Goal: Transaction & Acquisition: Purchase product/service

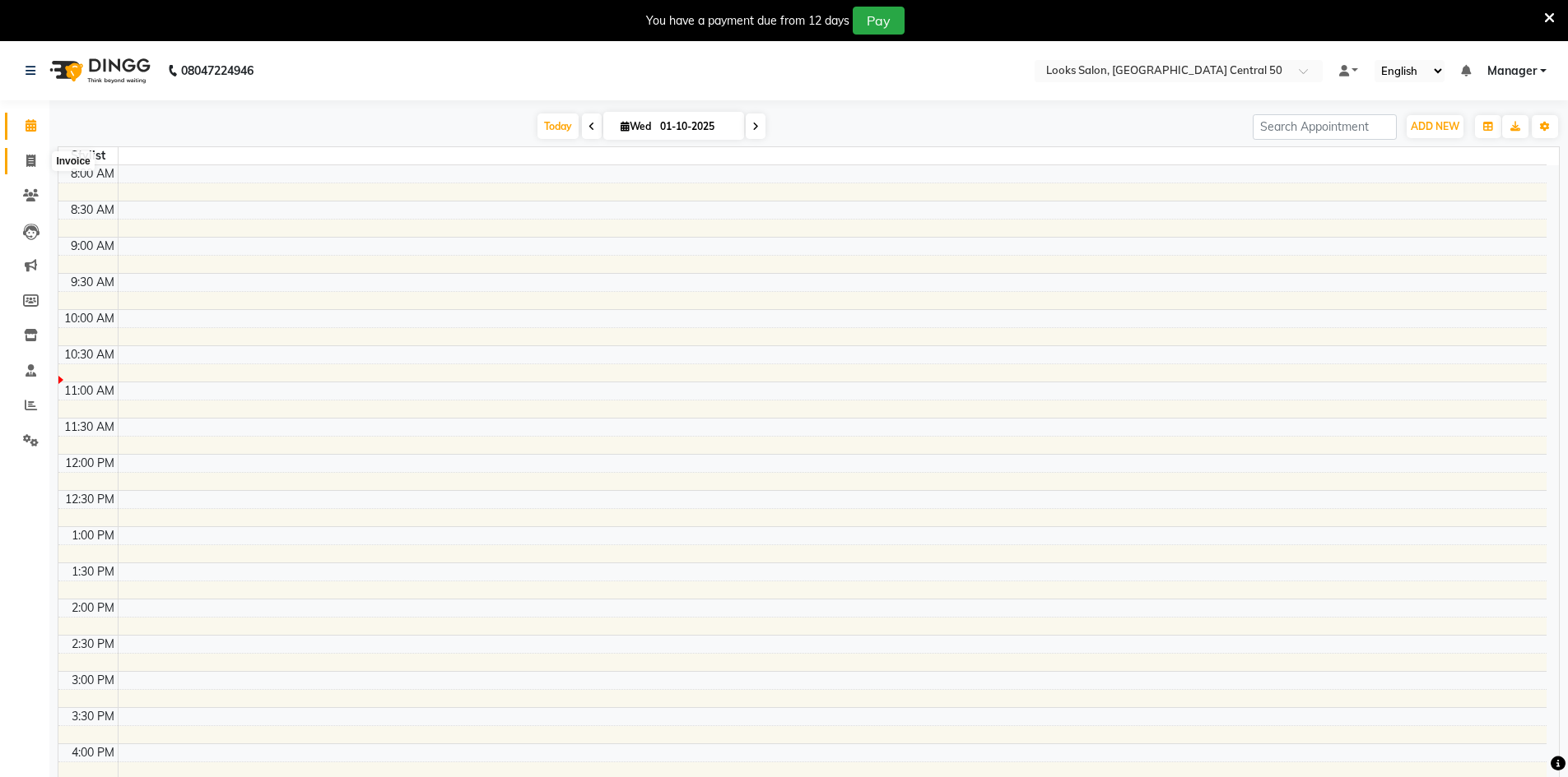
click at [36, 158] on icon at bounding box center [31, 161] width 9 height 12
select select "9051"
select select "service"
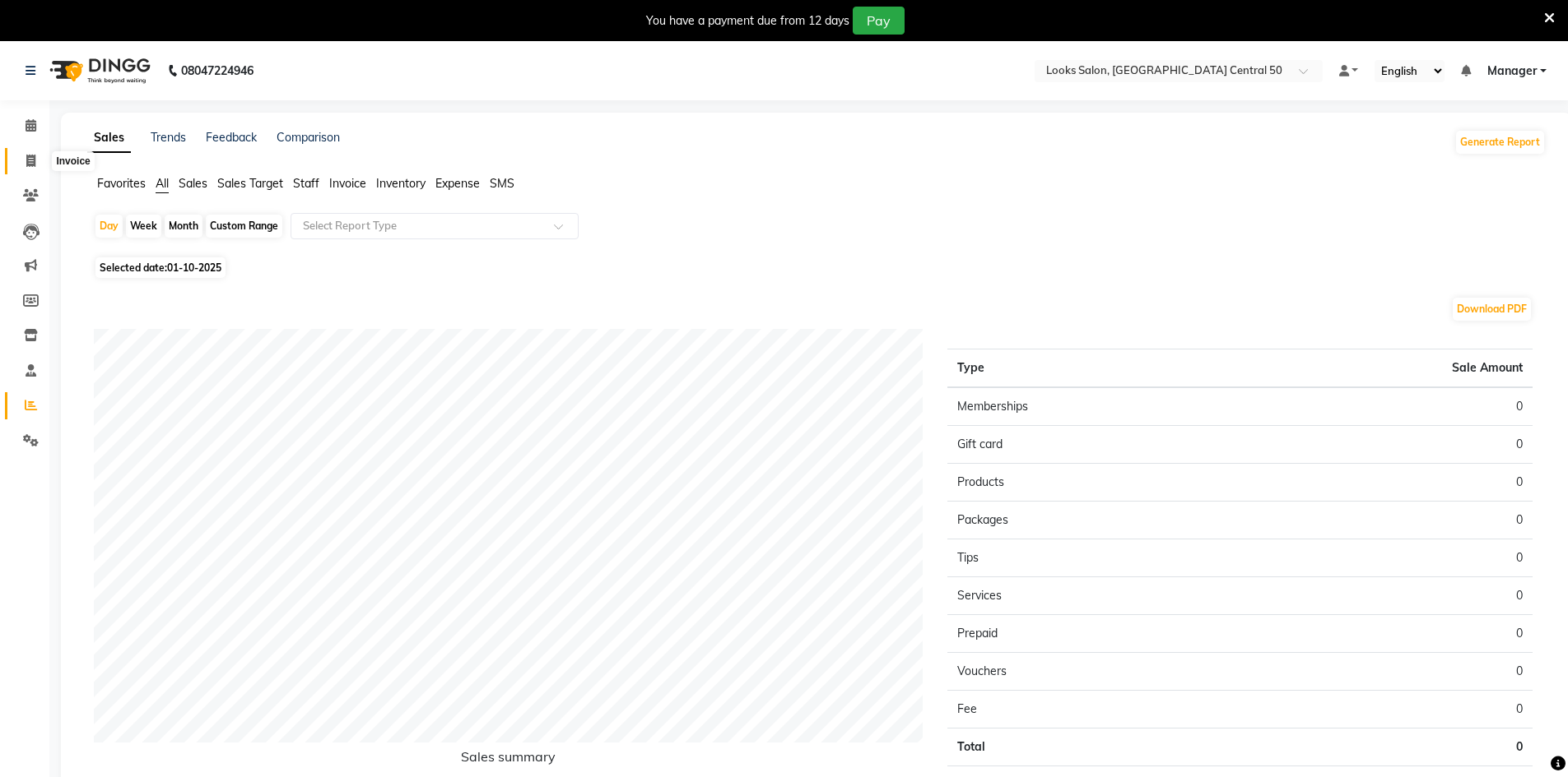
click at [32, 168] on span at bounding box center [30, 161] width 28 height 19
select select "service"
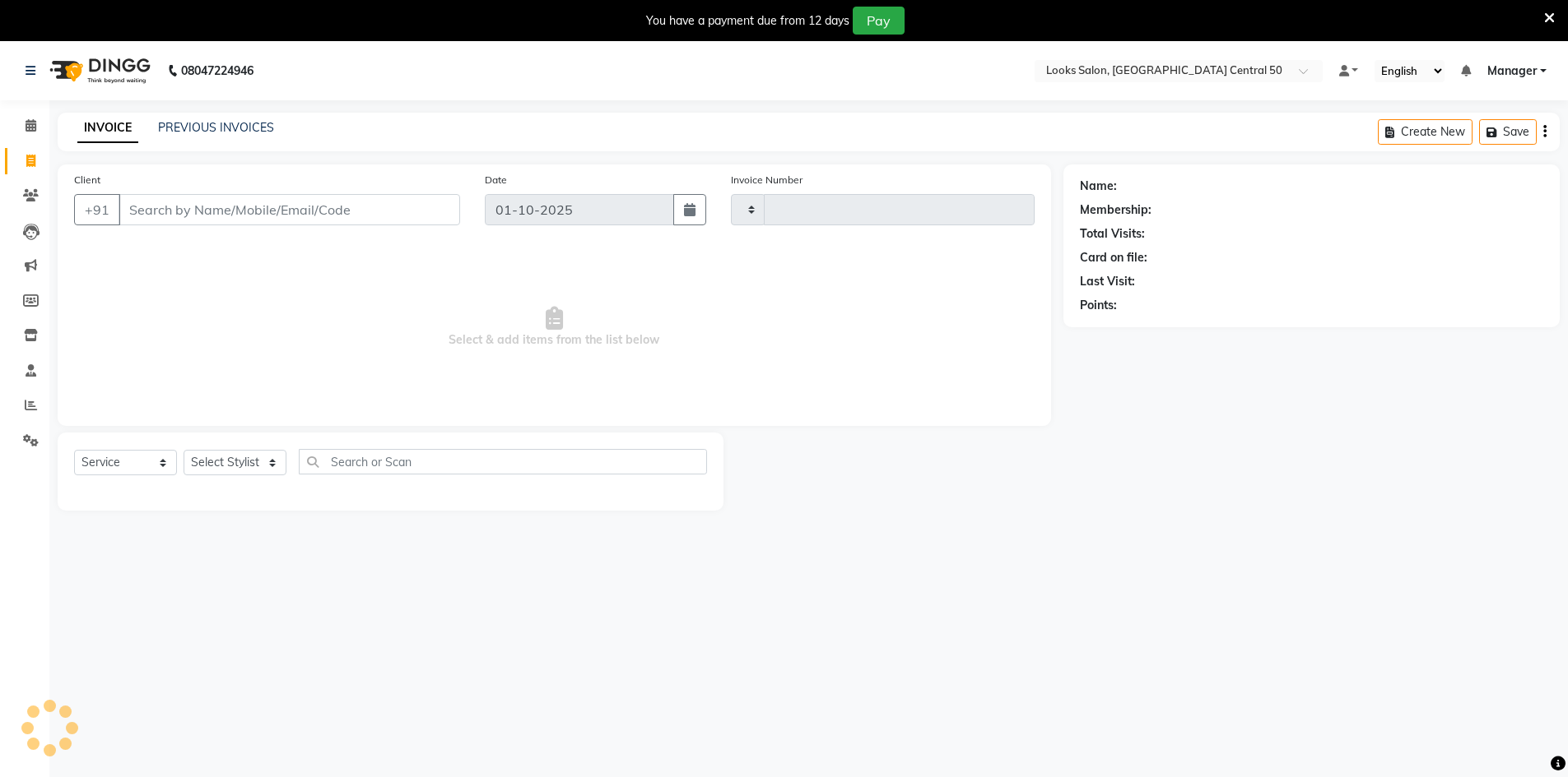
scroll to position [41, 0]
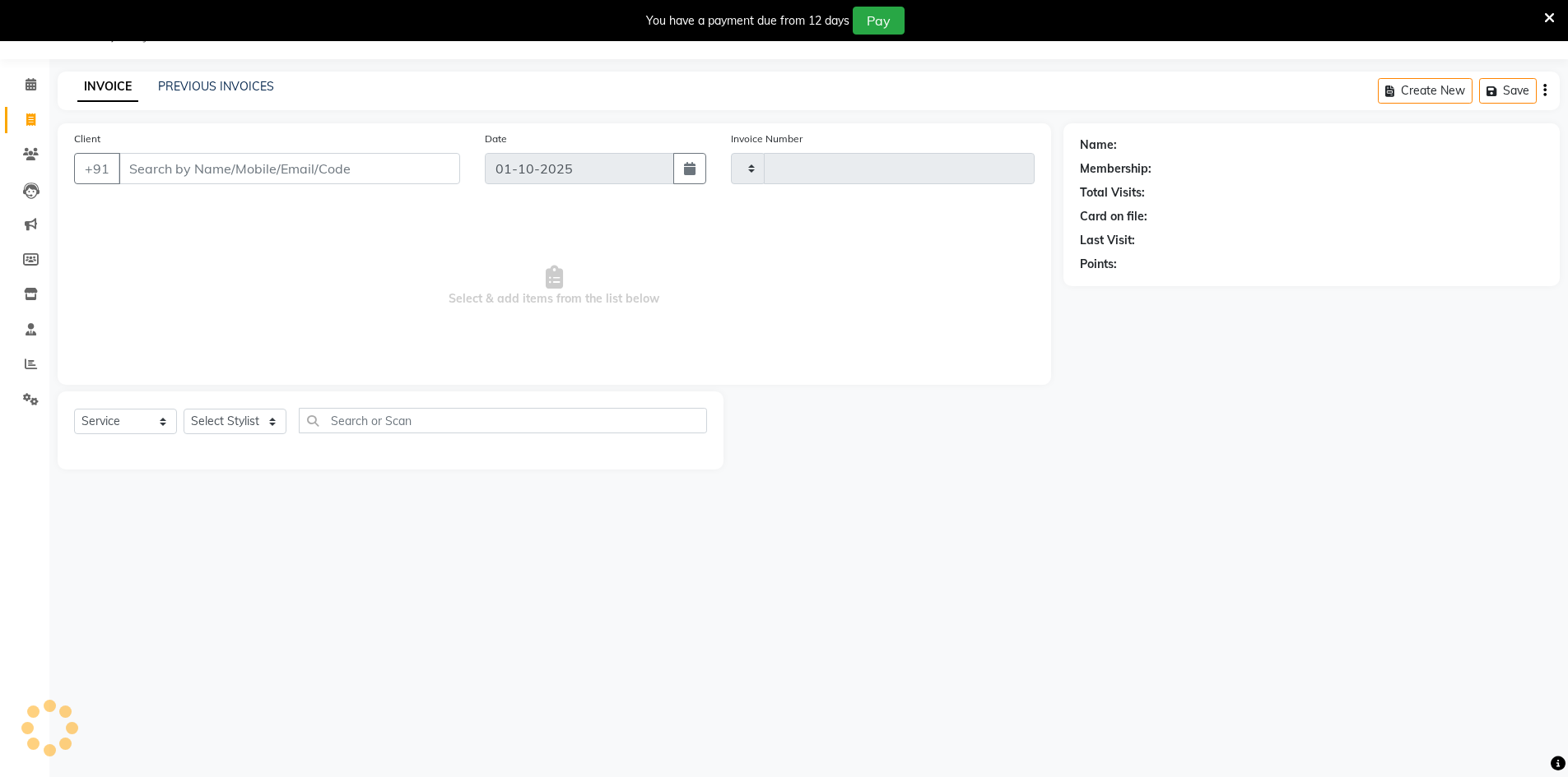
type input "0088"
select select "9051"
click at [180, 163] on input "Client" at bounding box center [289, 168] width 342 height 31
type input "9416150204"
click at [432, 175] on span "Add Client" at bounding box center [418, 168] width 65 height 16
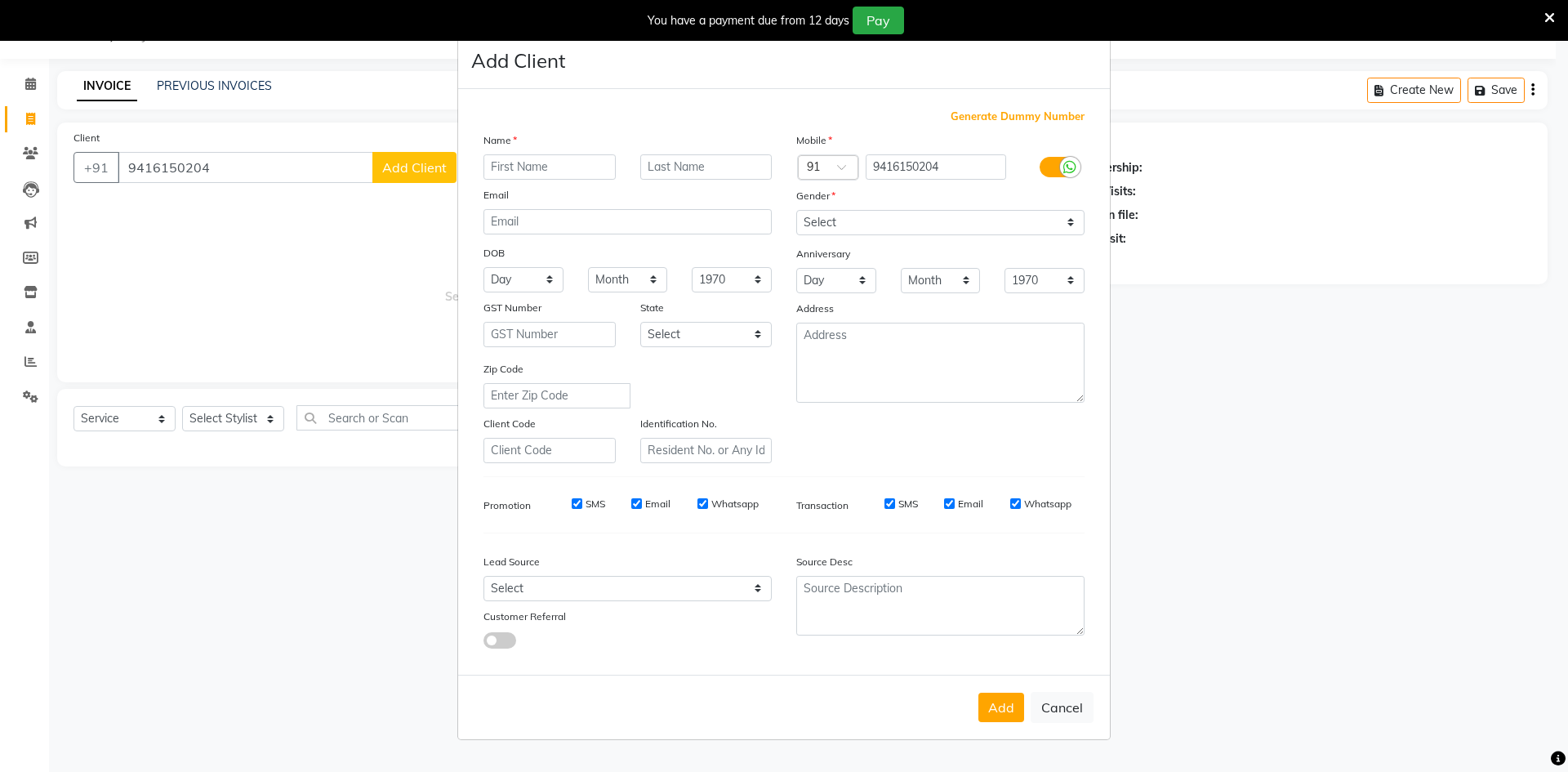
click at [523, 172] on input "text" at bounding box center [550, 167] width 133 height 26
type input "p"
type input "Palak"
click at [842, 236] on div "Mobile Country Code × 91 9416150204 Gender Select [DEMOGRAPHIC_DATA] [DEMOGRAPH…" at bounding box center [940, 297] width 313 height 332
click at [842, 223] on select "Select [DEMOGRAPHIC_DATA] [DEMOGRAPHIC_DATA] Other Prefer Not To Say" at bounding box center [940, 223] width 288 height 26
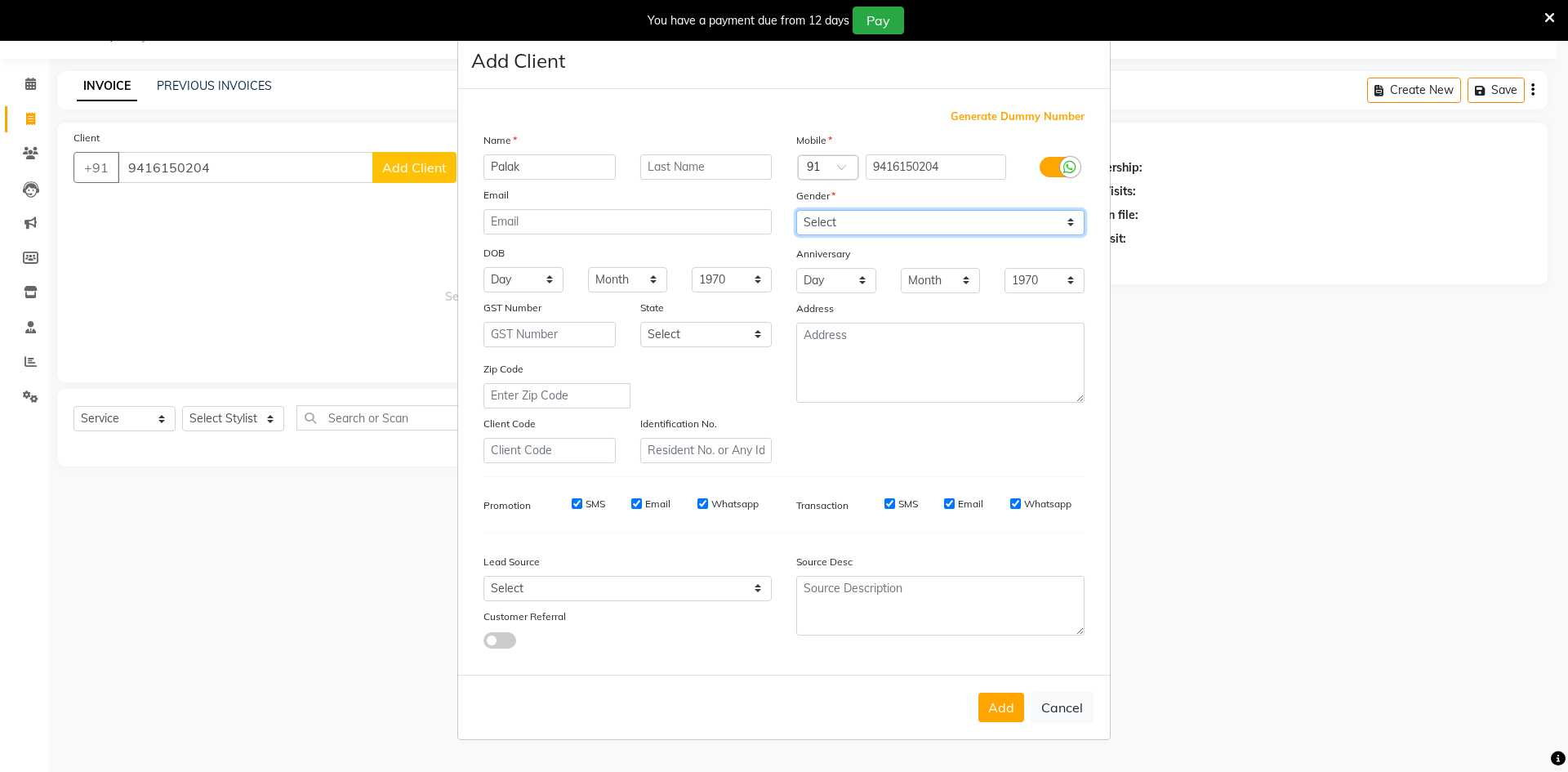
select select "[DEMOGRAPHIC_DATA]"
click at [796, 210] on select "Select [DEMOGRAPHIC_DATA] [DEMOGRAPHIC_DATA] Other Prefer Not To Say" at bounding box center [940, 223] width 288 height 26
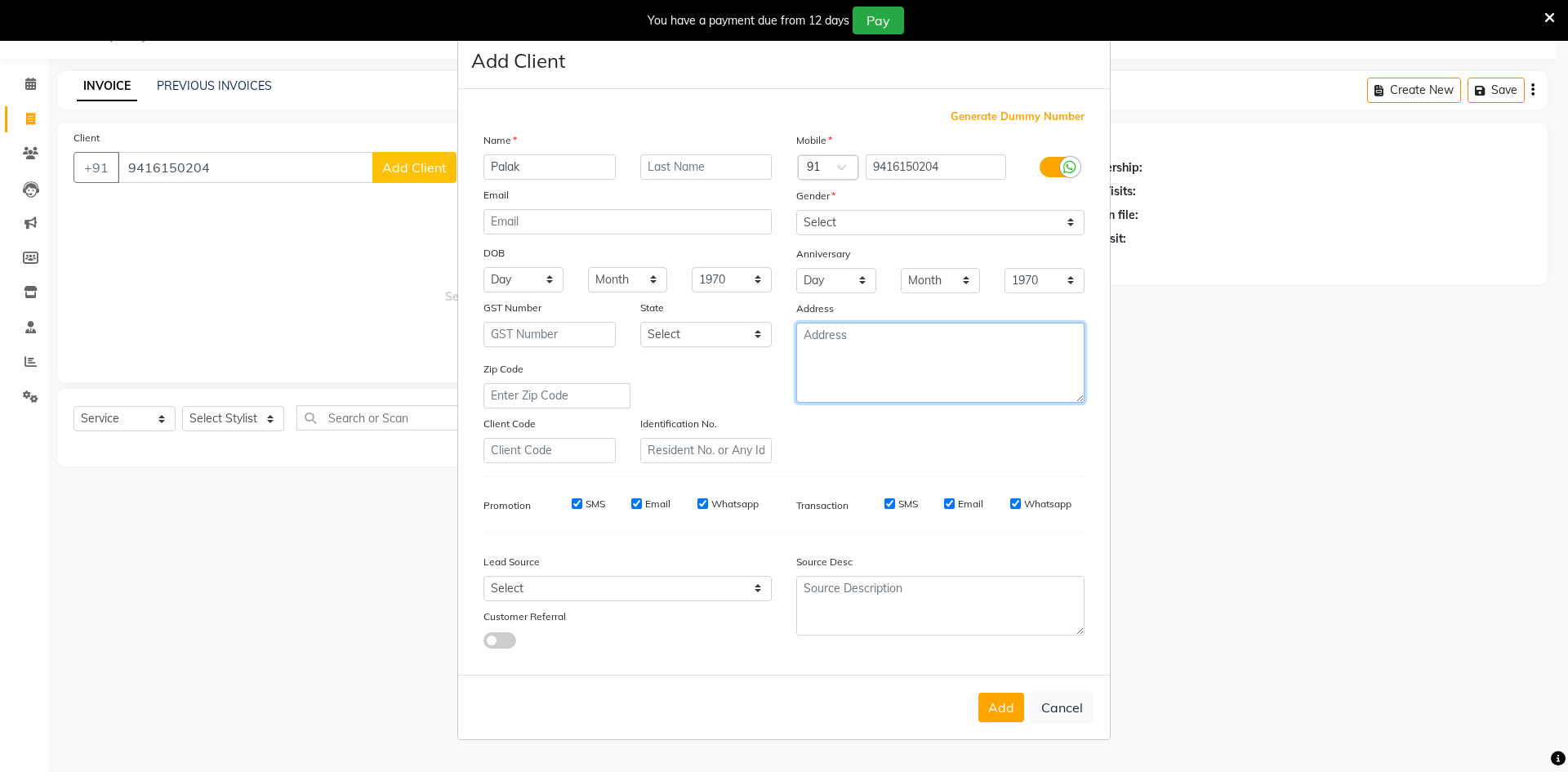
click at [869, 361] on textarea at bounding box center [940, 363] width 288 height 80
type textarea "Central 50, [GEOGRAPHIC_DATA]"
click at [1009, 720] on button "Add" at bounding box center [1001, 707] width 46 height 29
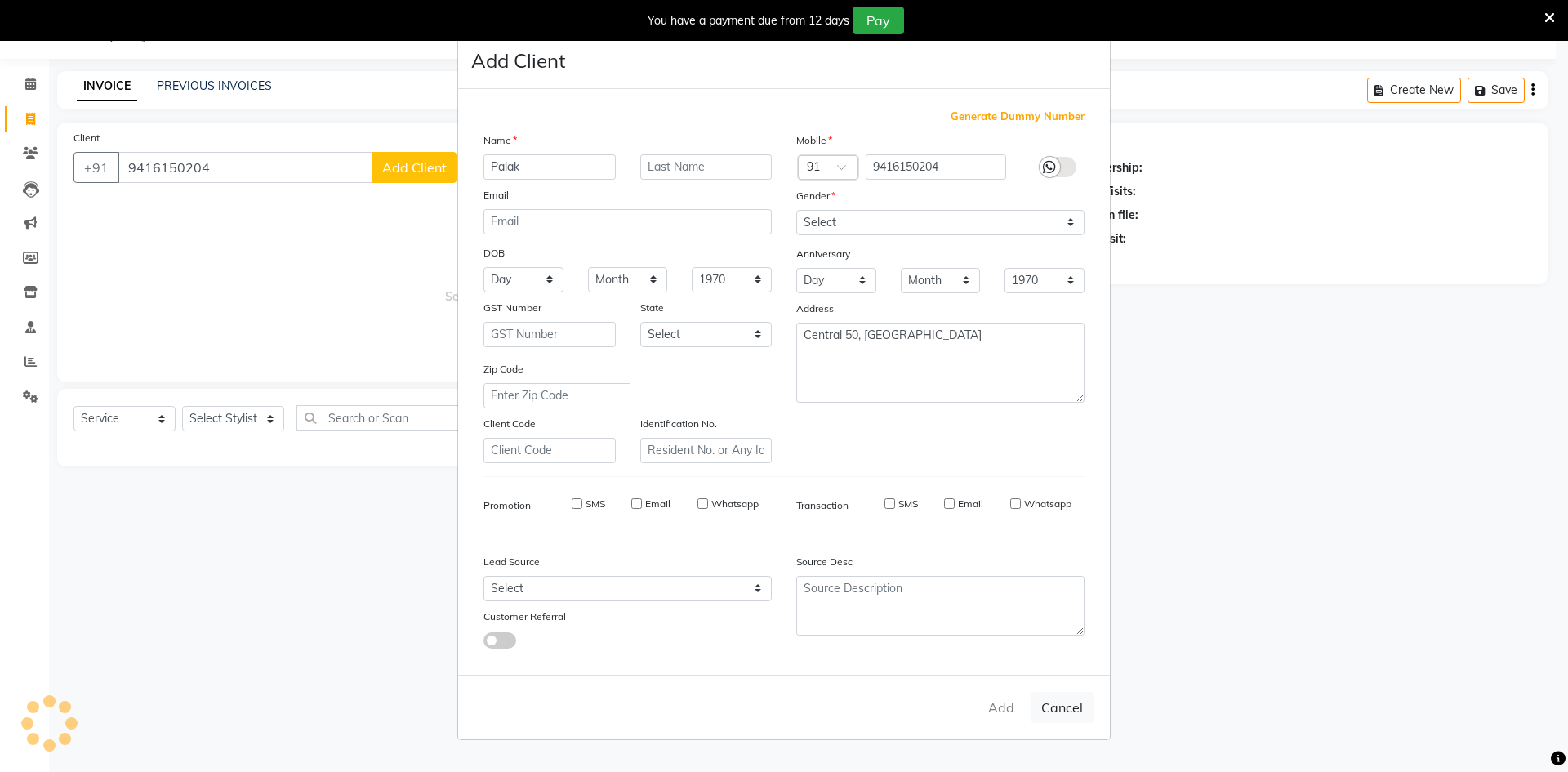
select select
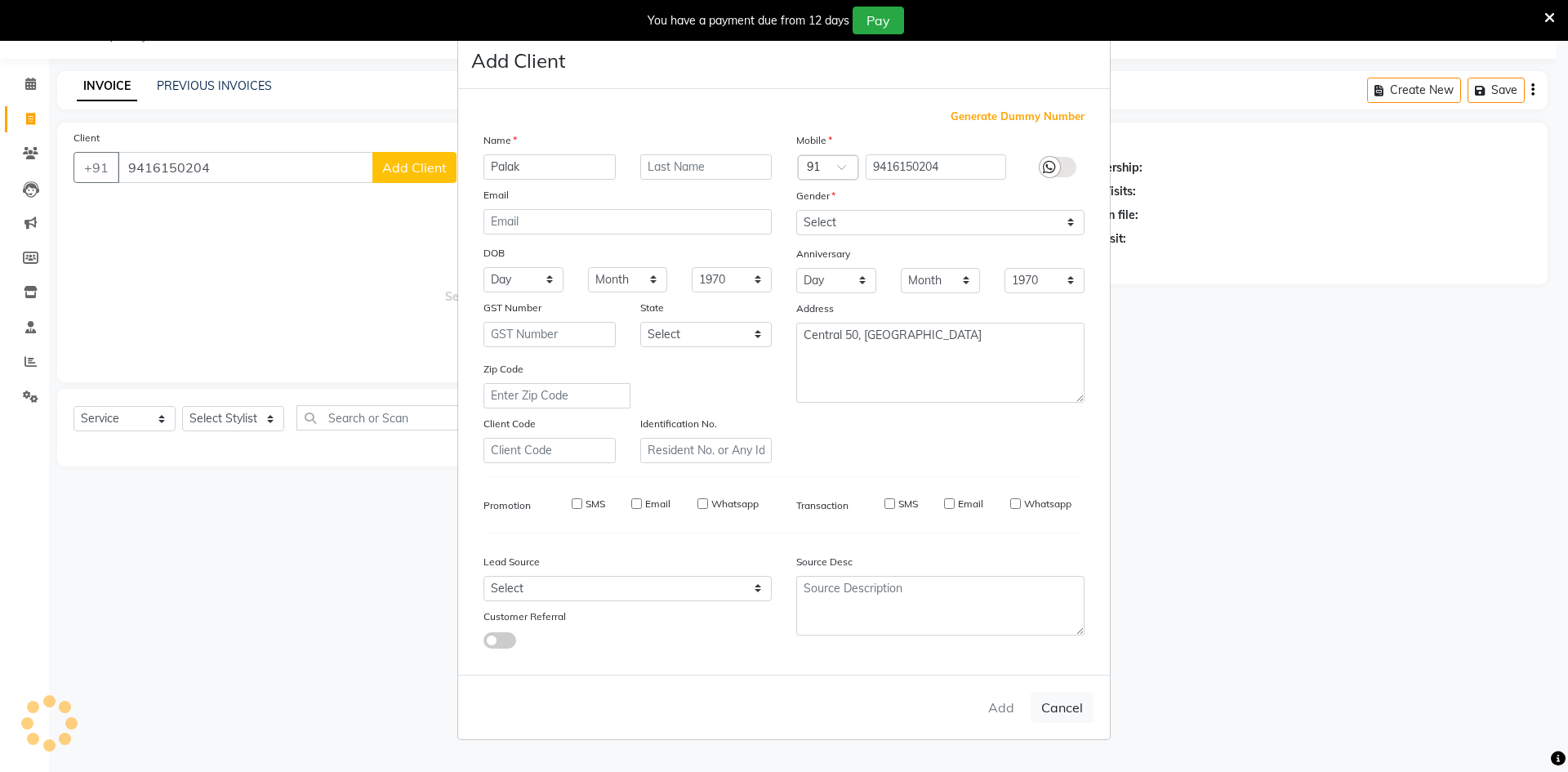
select select
checkbox input "false"
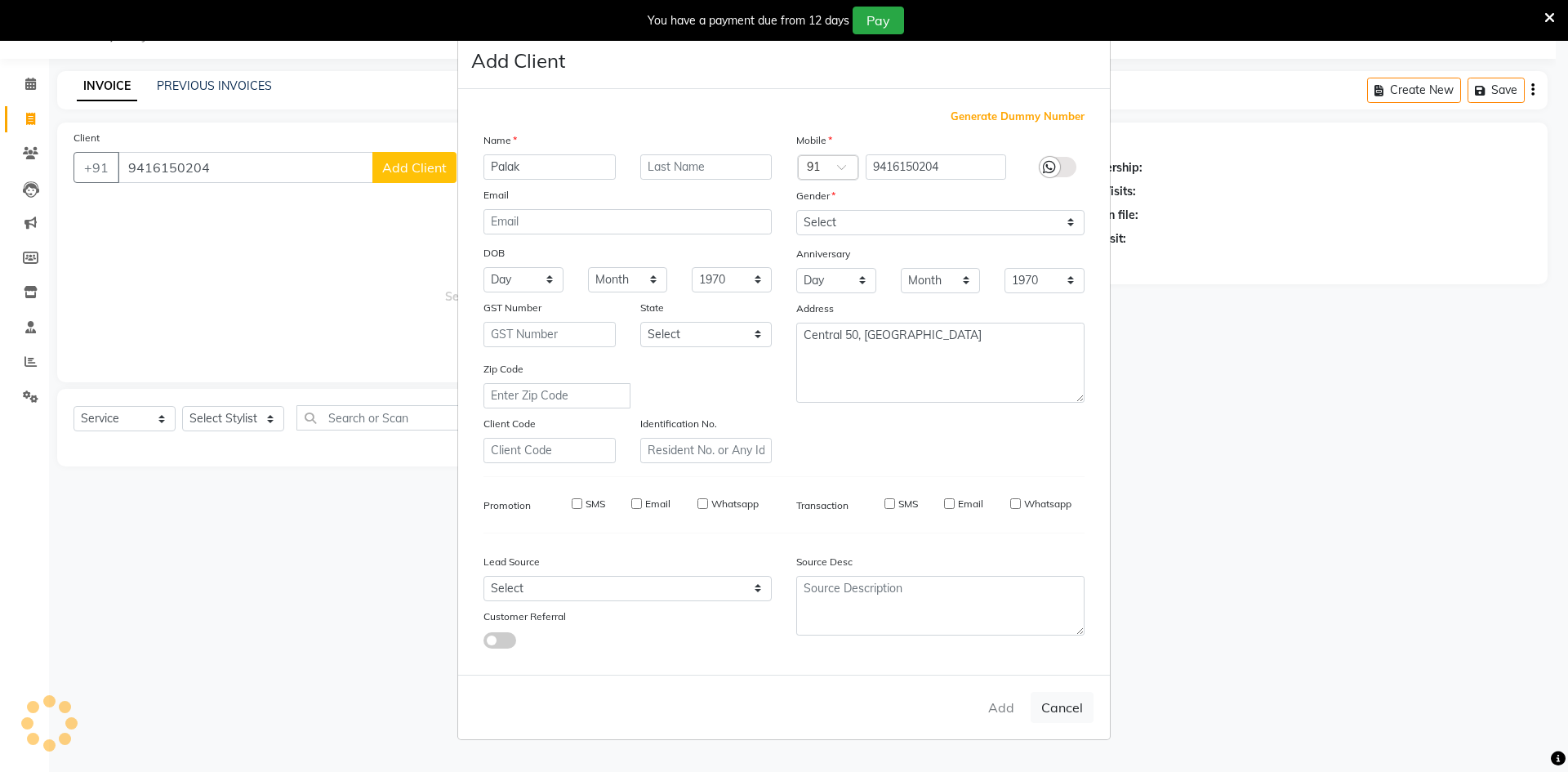
checkbox input "false"
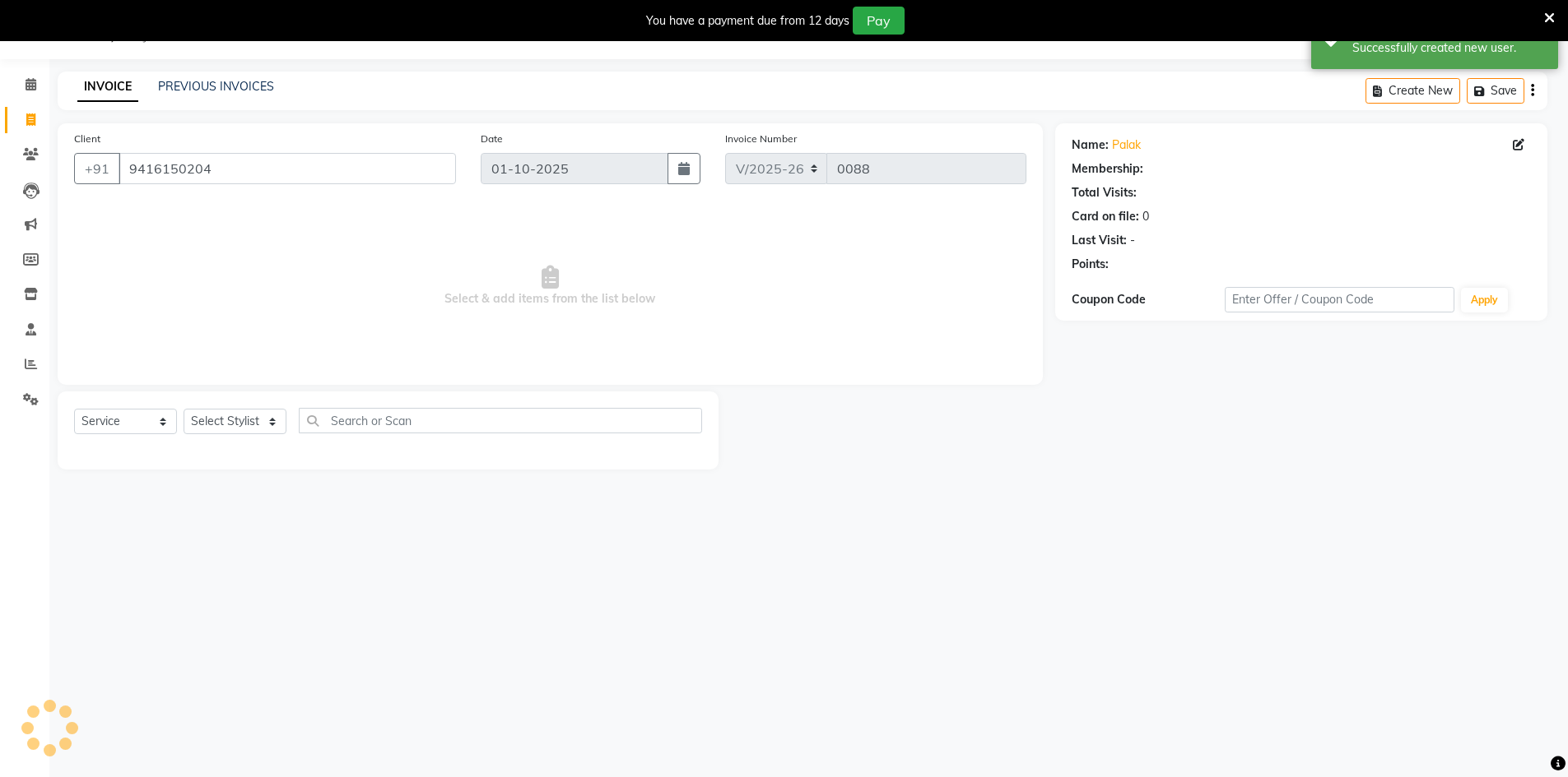
select select "1: Object"
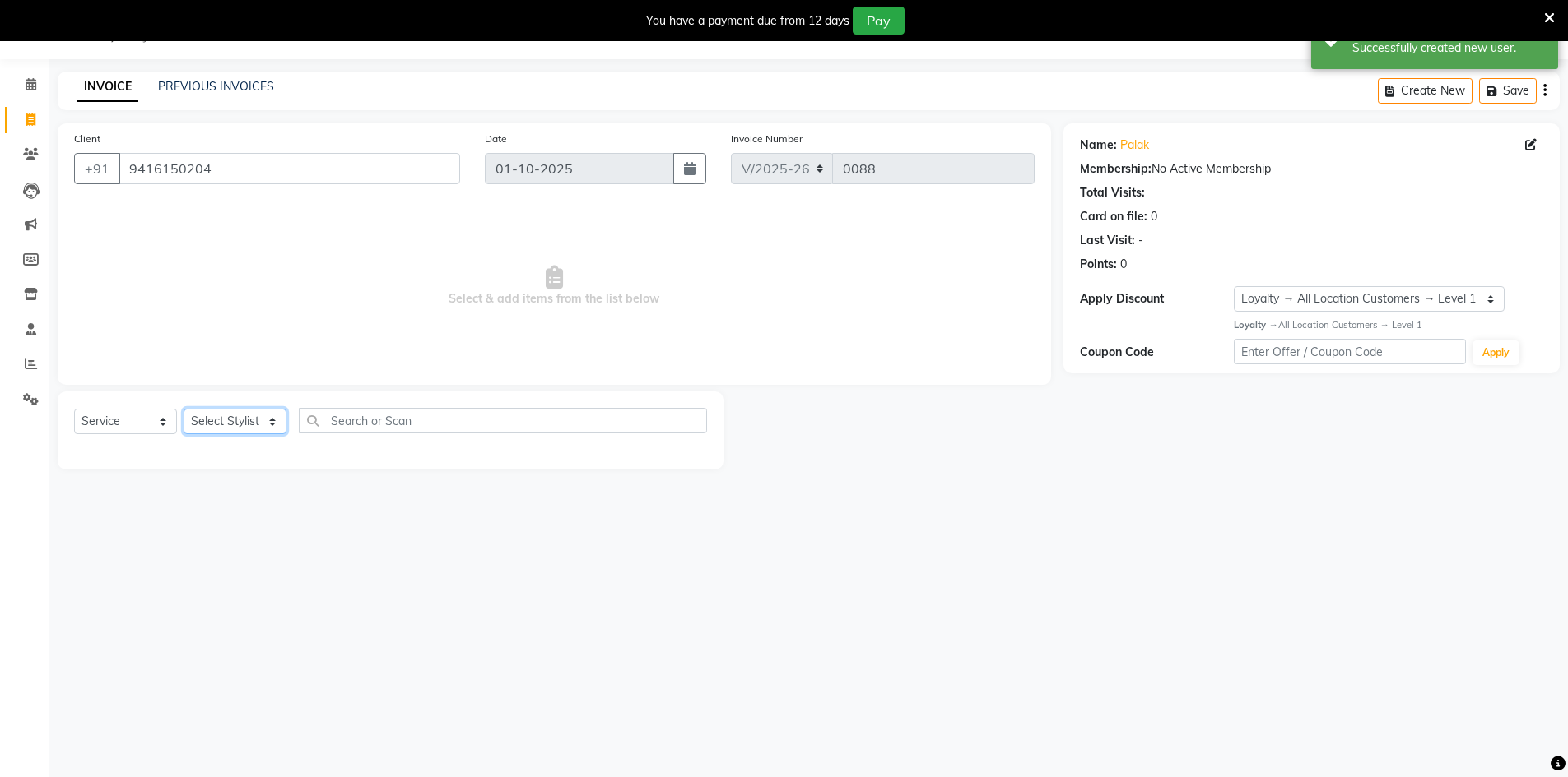
click at [202, 428] on select "Select Stylist [PERSON_NAME] [PERSON_NAME] Azad Counter_Sales [PERSON_NAME] [PE…" at bounding box center [235, 421] width 103 height 26
select select "92623"
click at [183, 409] on select "Select Stylist [PERSON_NAME] [PERSON_NAME] Azad Counter_Sales [PERSON_NAME] [PE…" at bounding box center [235, 421] width 103 height 26
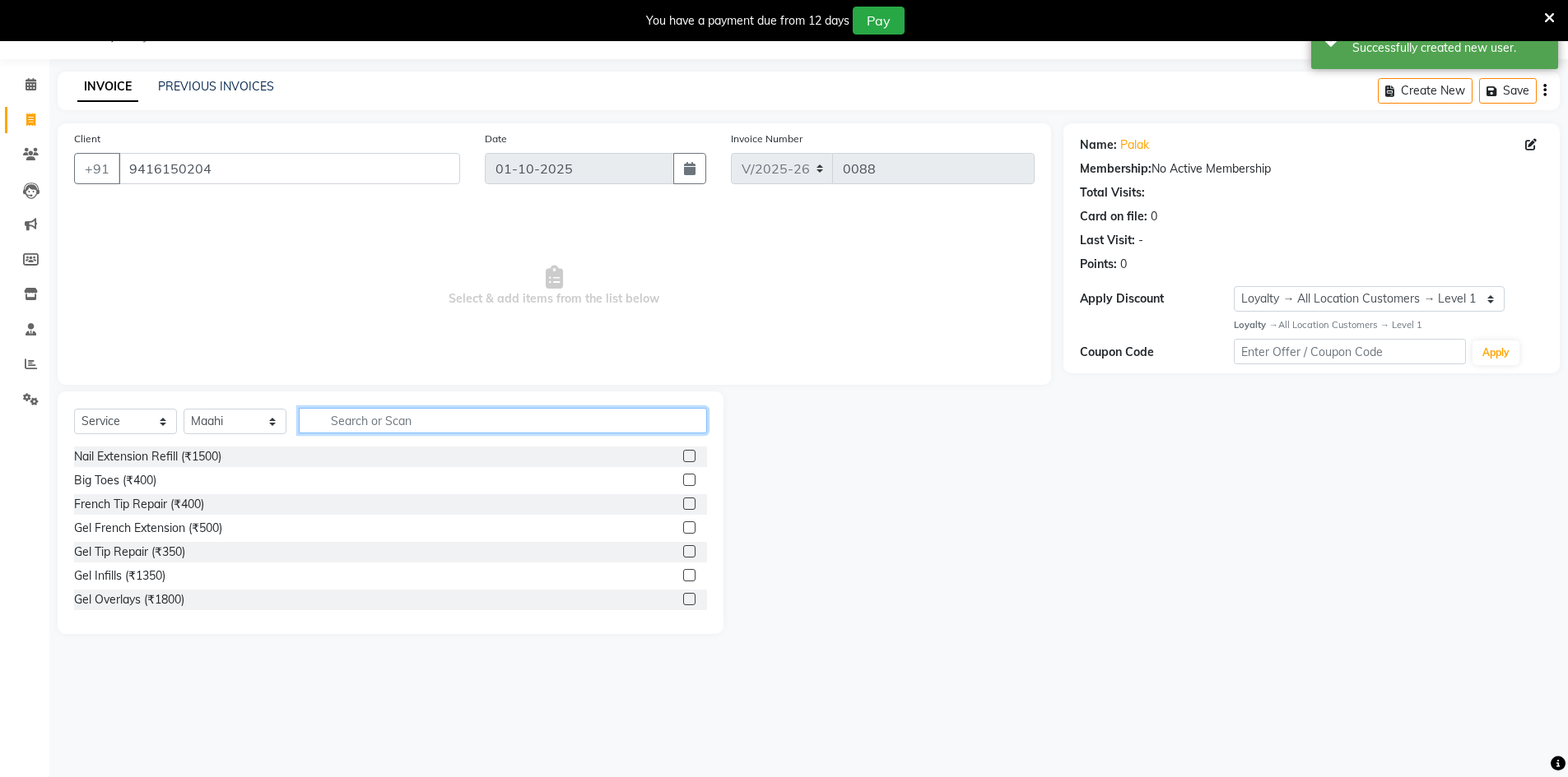
click at [335, 417] on input "text" at bounding box center [502, 420] width 408 height 26
type input "eye"
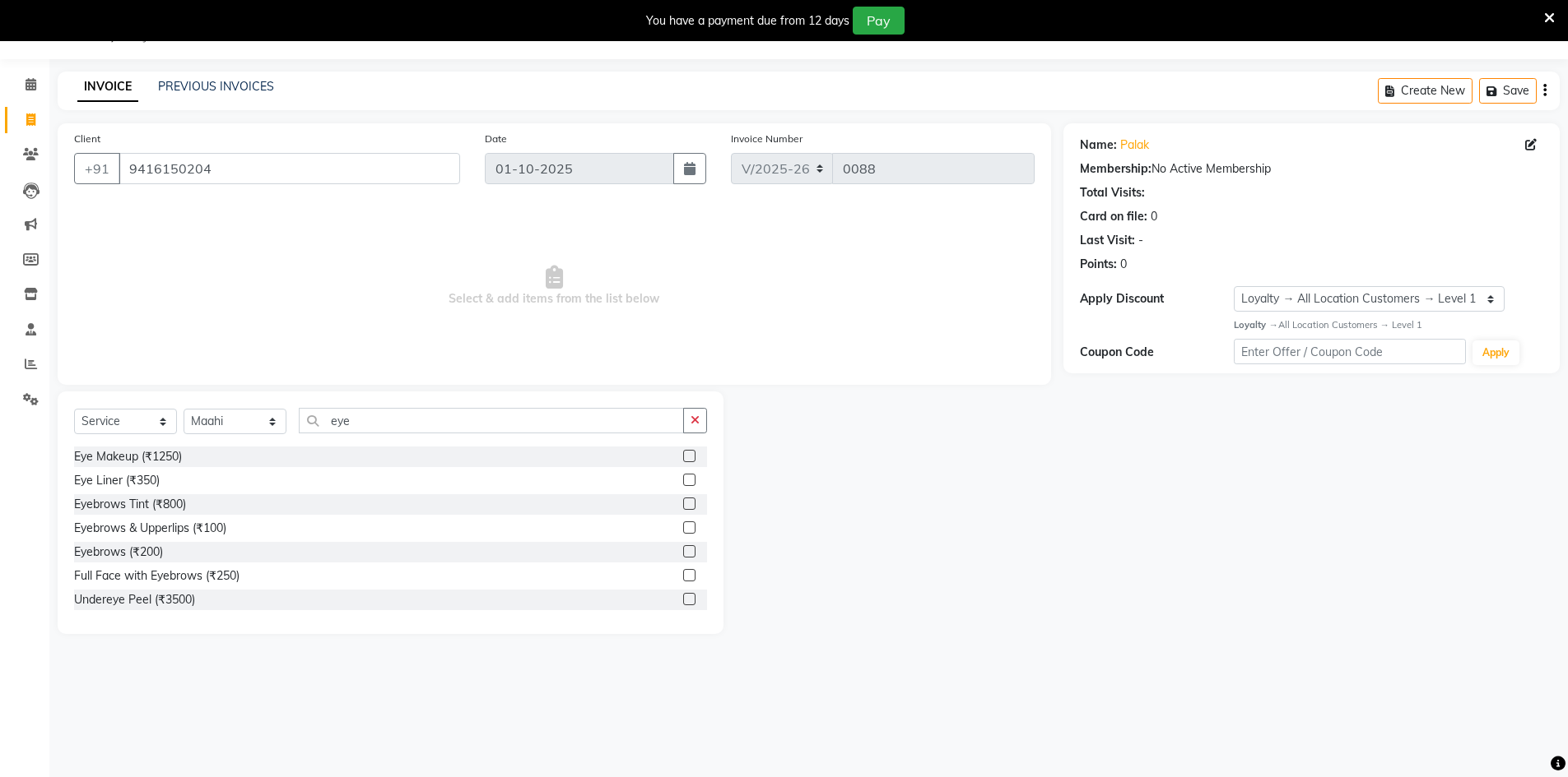
click at [683, 550] on label at bounding box center [689, 552] width 12 height 12
click at [683, 550] on input "checkbox" at bounding box center [688, 553] width 11 height 11
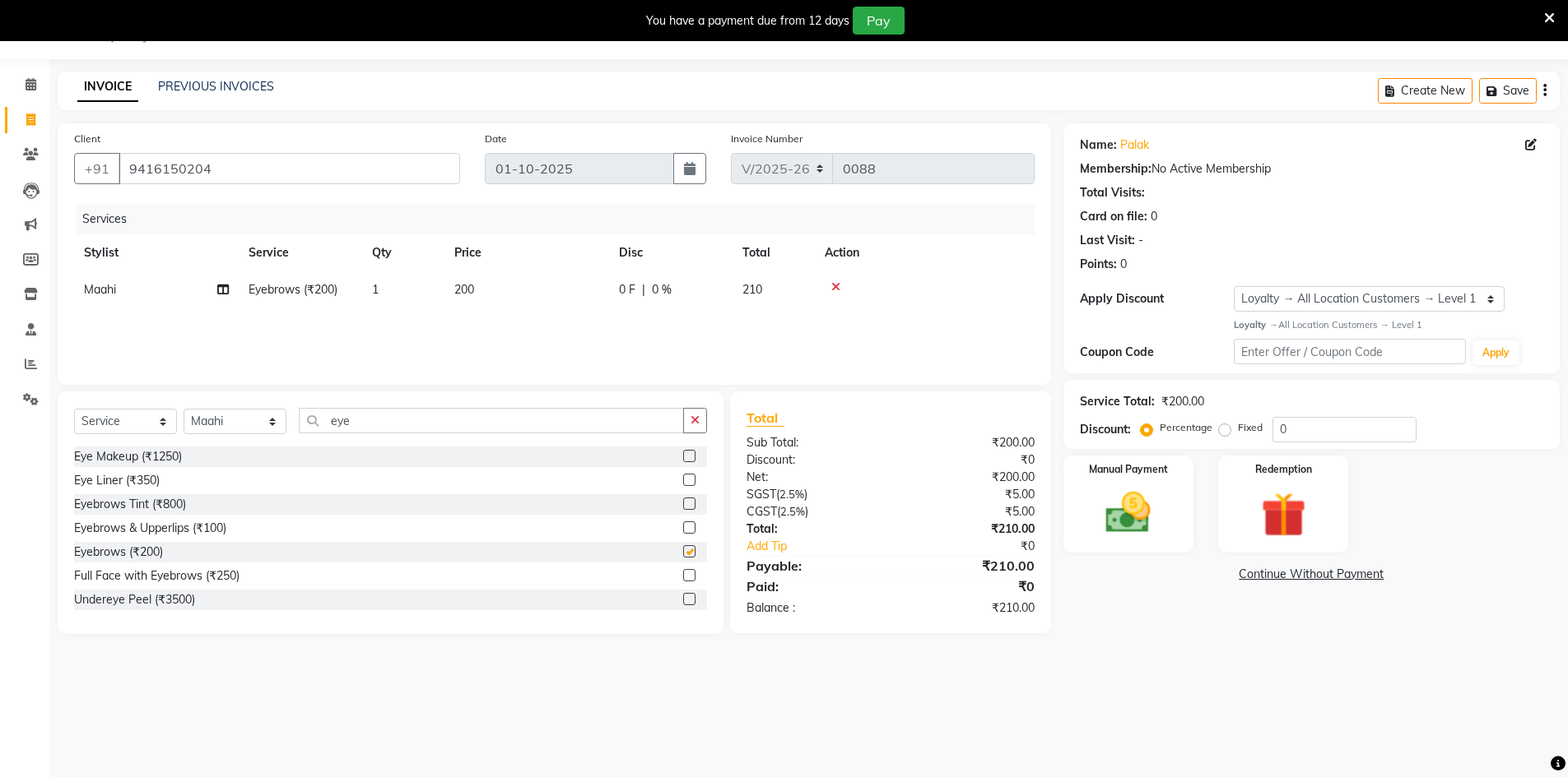
checkbox input "false"
drag, startPoint x: 395, startPoint y: 429, endPoint x: 309, endPoint y: 428, distance: 86.0
click at [309, 428] on input "eye" at bounding box center [491, 420] width 386 height 26
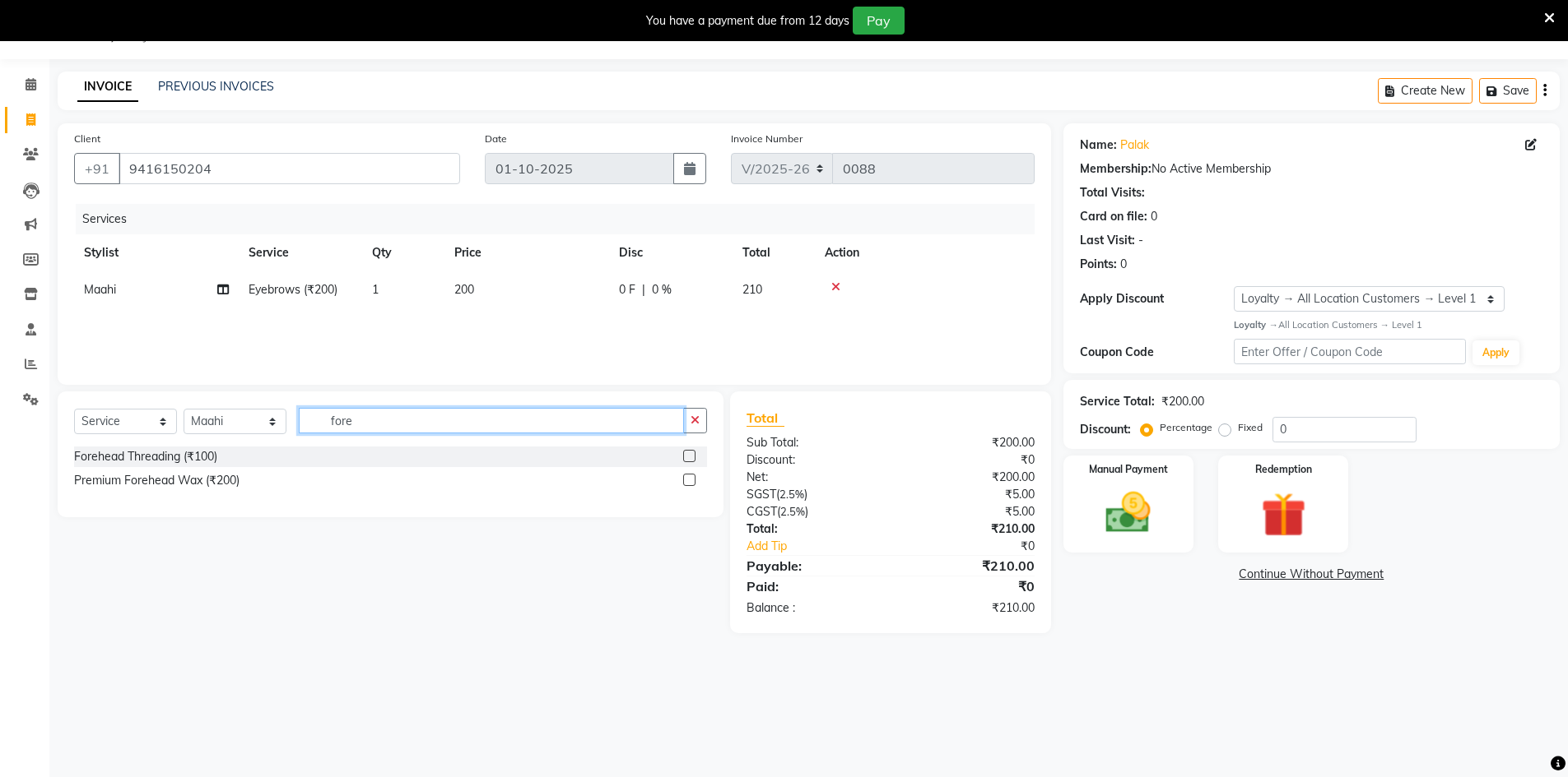
type input "fore"
click at [689, 455] on label at bounding box center [689, 457] width 12 height 12
click at [689, 455] on input "checkbox" at bounding box center [688, 457] width 11 height 11
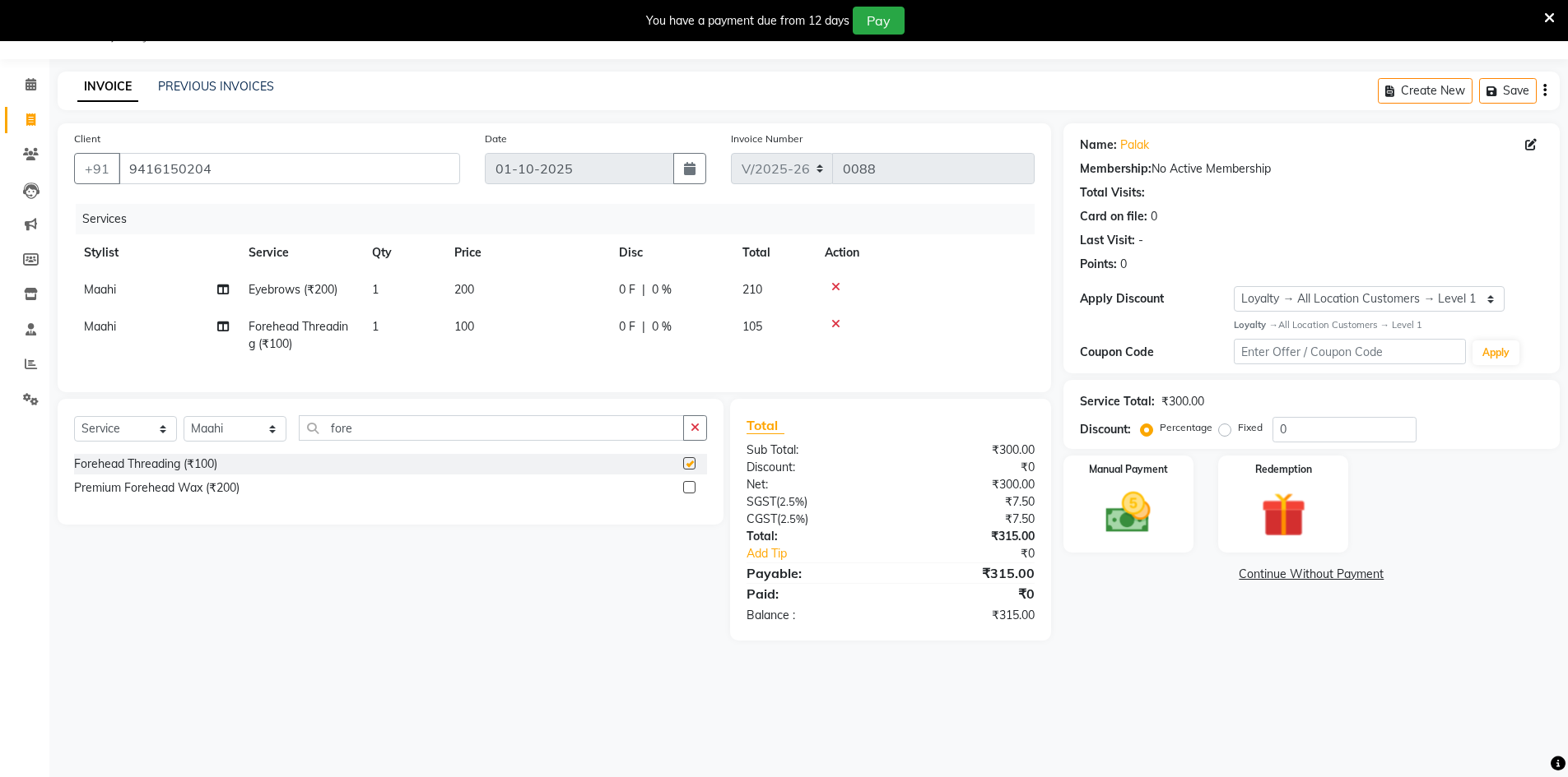
checkbox input "false"
drag, startPoint x: 371, startPoint y: 440, endPoint x: 295, endPoint y: 435, distance: 76.2
click at [295, 435] on div "Select Service Product Membership Package Voucher Prepaid Gift Card Select Styl…" at bounding box center [390, 434] width 633 height 38
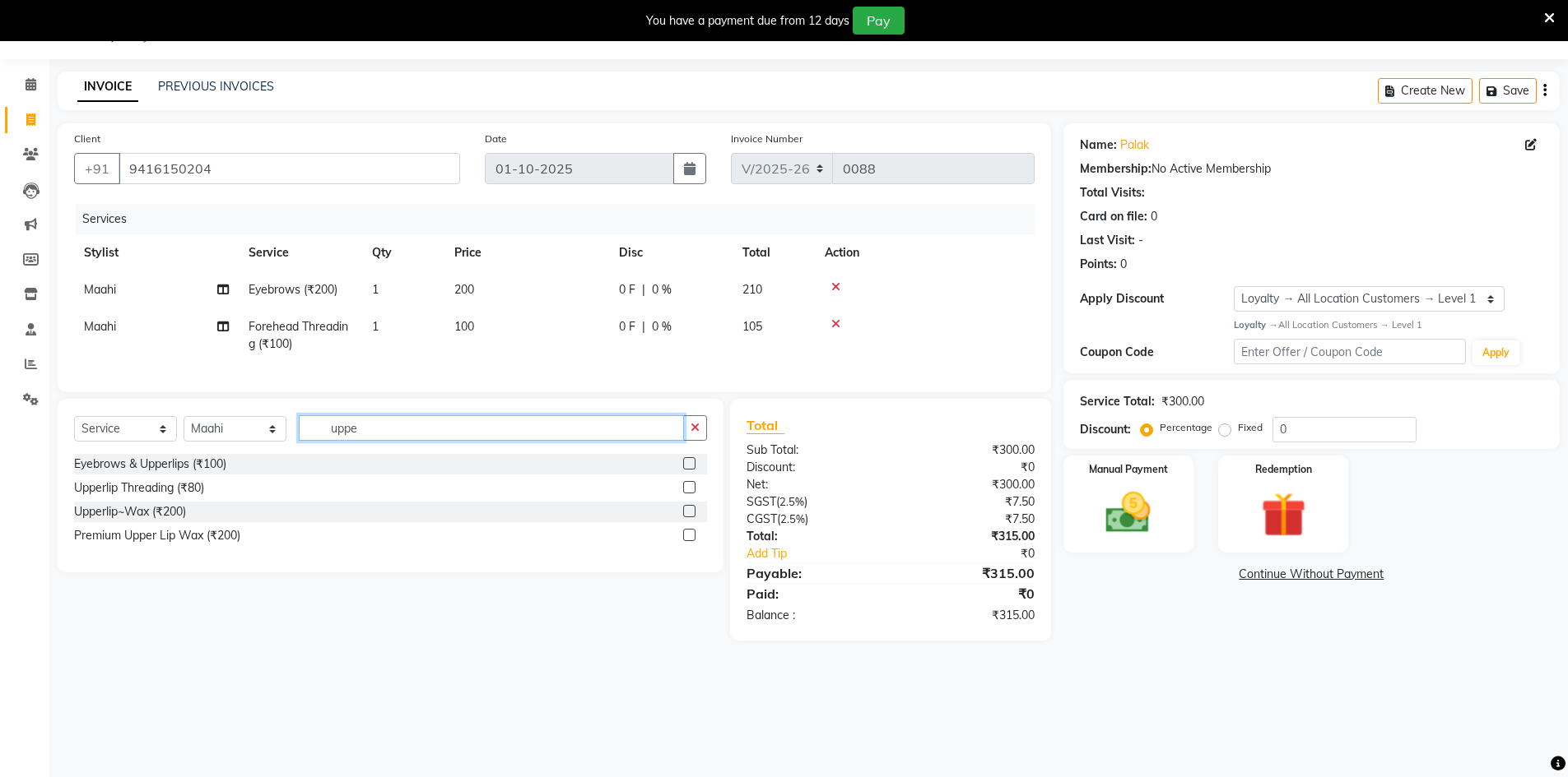
type input "uppe"
click at [684, 493] on label at bounding box center [689, 488] width 12 height 12
click at [684, 493] on input "checkbox" at bounding box center [688, 488] width 11 height 11
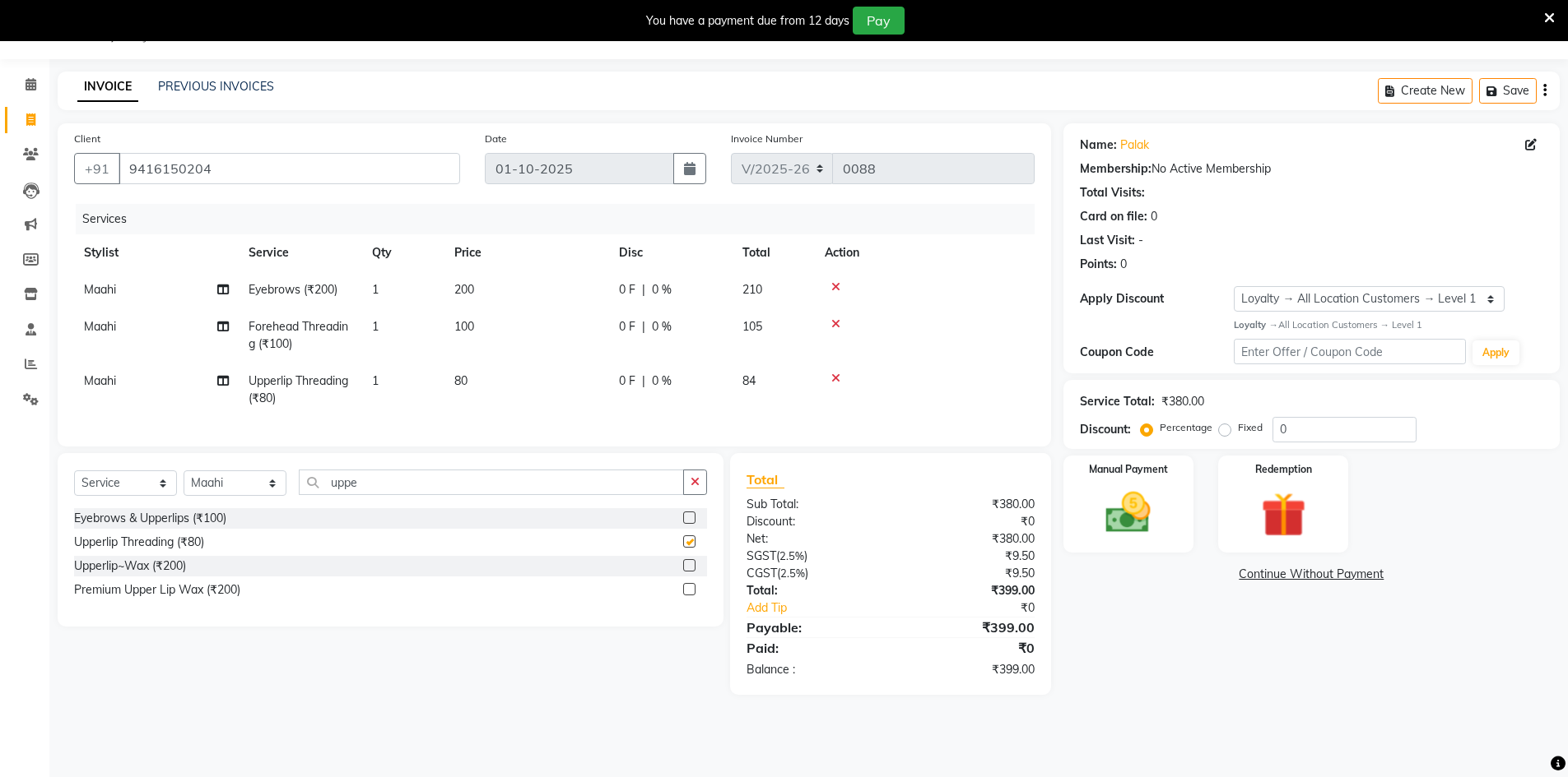
checkbox input "false"
click at [465, 287] on span "200" at bounding box center [464, 289] width 20 height 15
select select "92623"
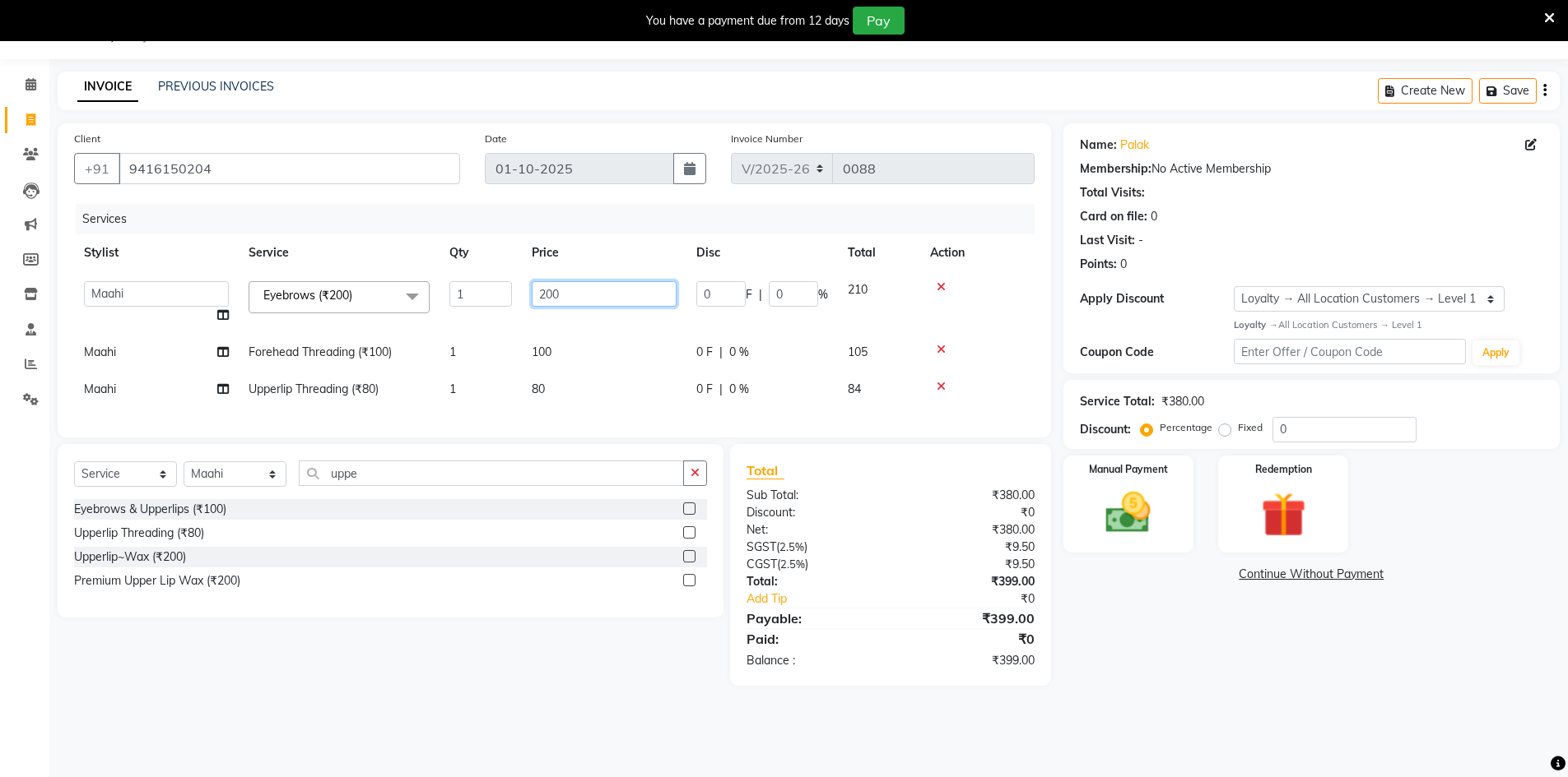
drag, startPoint x: 581, startPoint y: 301, endPoint x: 511, endPoint y: 284, distance: 72.0
click at [511, 284] on tr "[PERSON_NAME] [PERSON_NAME] Aslam_pdct Azad Counter_Sales [PERSON_NAME] [PERSON…" at bounding box center [554, 303] width 960 height 62
type input "100"
click at [626, 400] on tr "Maahi Upperlip Threading (₹80) 1 80 0 F | 0 % 84" at bounding box center [554, 390] width 960 height 37
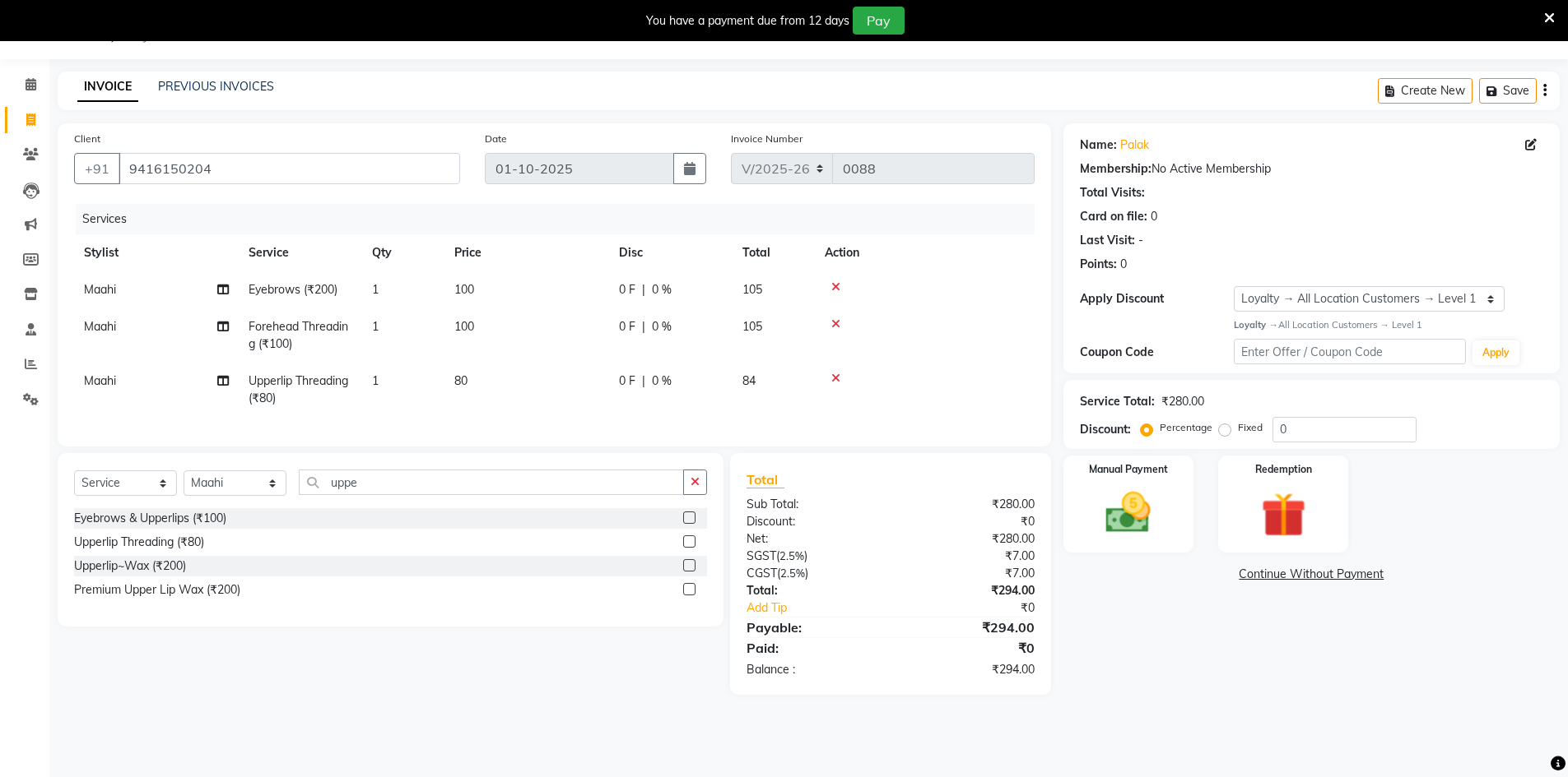
click at [466, 383] on span "80" at bounding box center [460, 381] width 13 height 15
select select "92623"
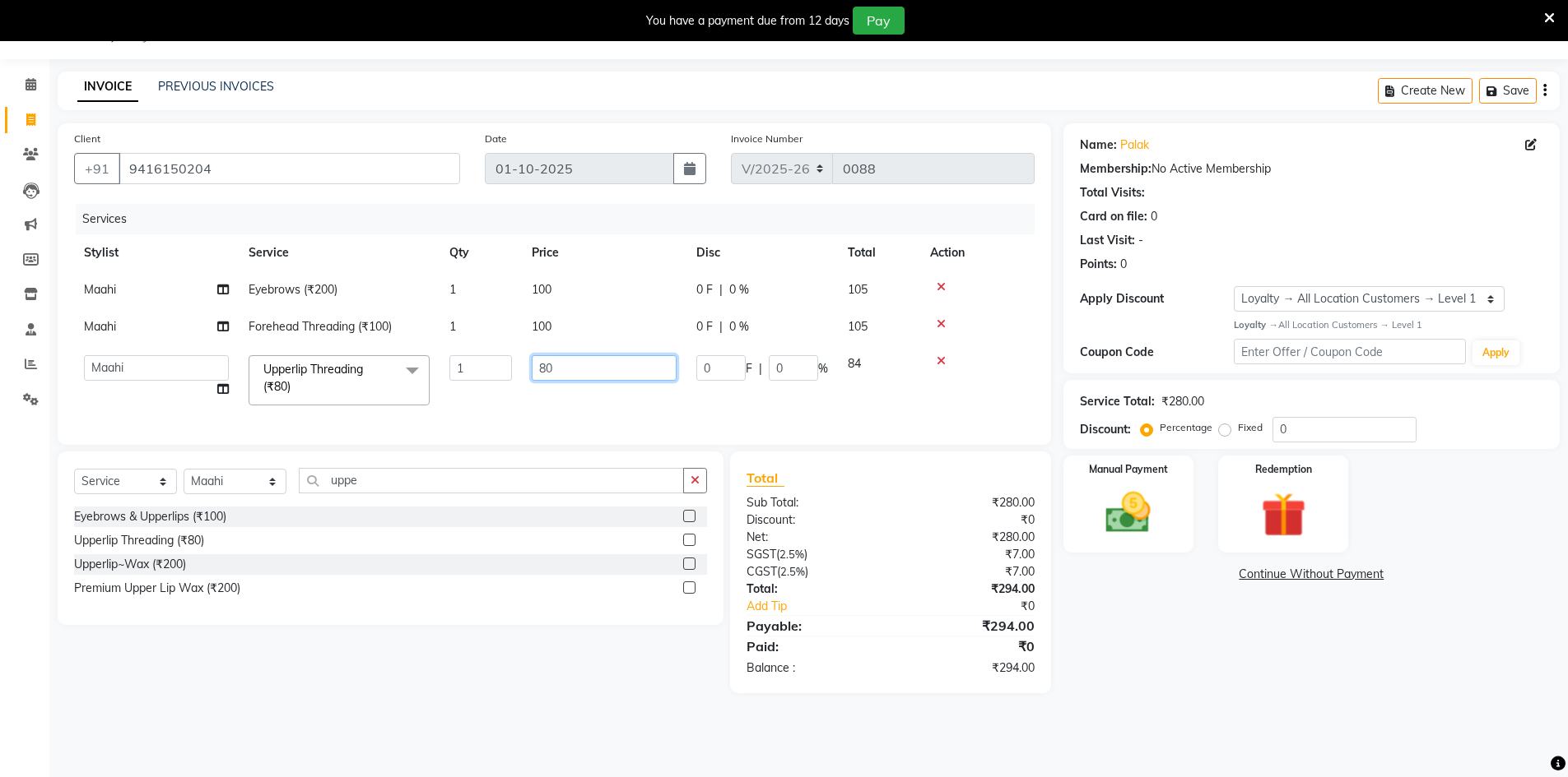
drag, startPoint x: 570, startPoint y: 366, endPoint x: 492, endPoint y: 392, distance: 82.2
click at [492, 392] on tr "[PERSON_NAME] [PERSON_NAME] Aslam_pdct Azad Counter_Sales [PERSON_NAME] [PERSON…" at bounding box center [554, 380] width 960 height 70
type input "60"
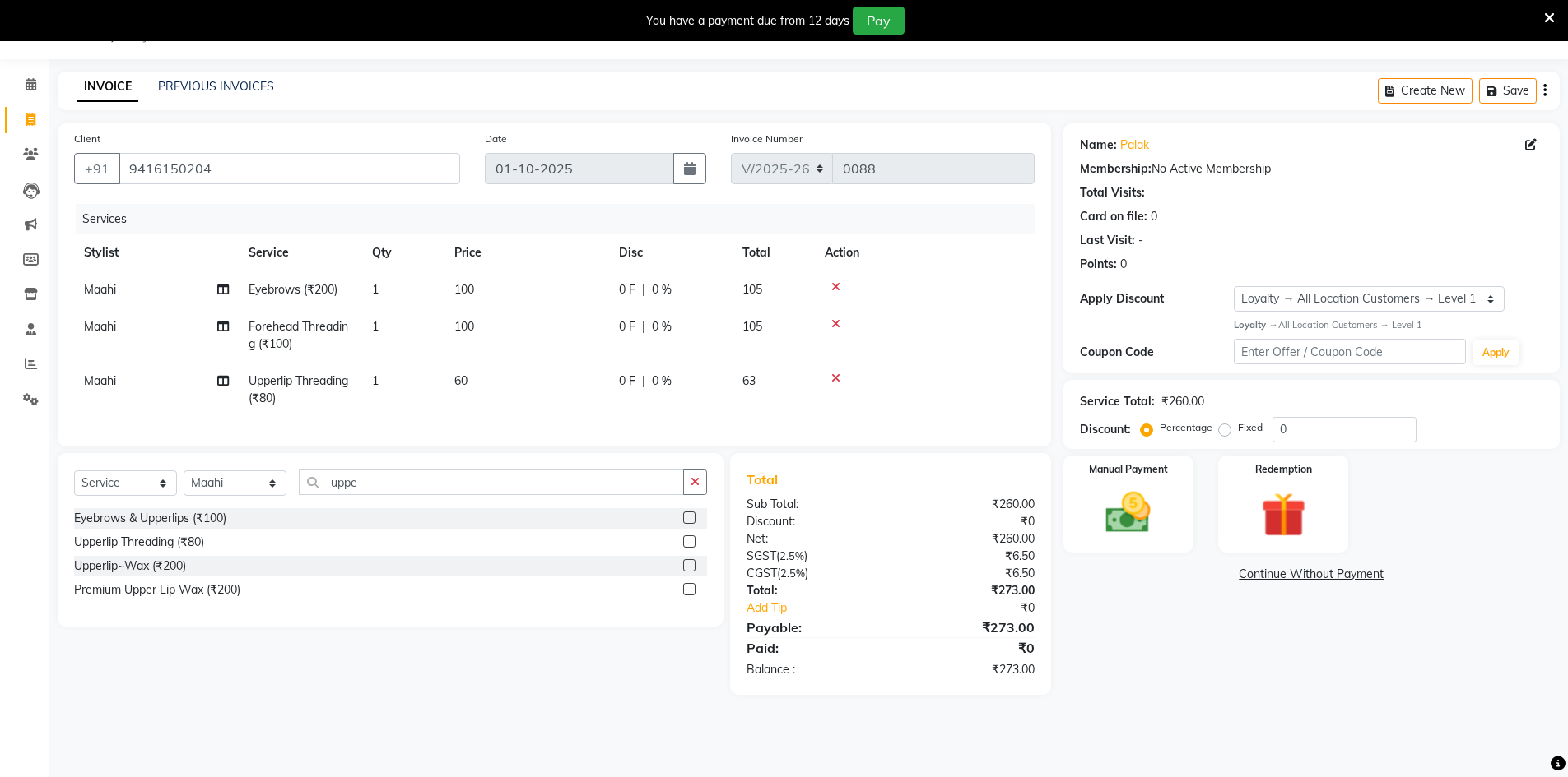
click at [578, 417] on div "Services Stylist Service Qty Price Disc Total Action Maahi Eyebrows (₹200) 1 10…" at bounding box center [554, 317] width 960 height 226
drag, startPoint x: 1304, startPoint y: 436, endPoint x: 1271, endPoint y: 444, distance: 34.0
click at [1271, 444] on div "Service Total: ₹260.00 Discount: Percentage Fixed 0" at bounding box center [1311, 415] width 496 height 69
type input "25"
click at [1227, 673] on div "Name: Palak Membership: No Active Membership Total Visits: Card on file: 0 Last…" at bounding box center [1317, 418] width 508 height 589
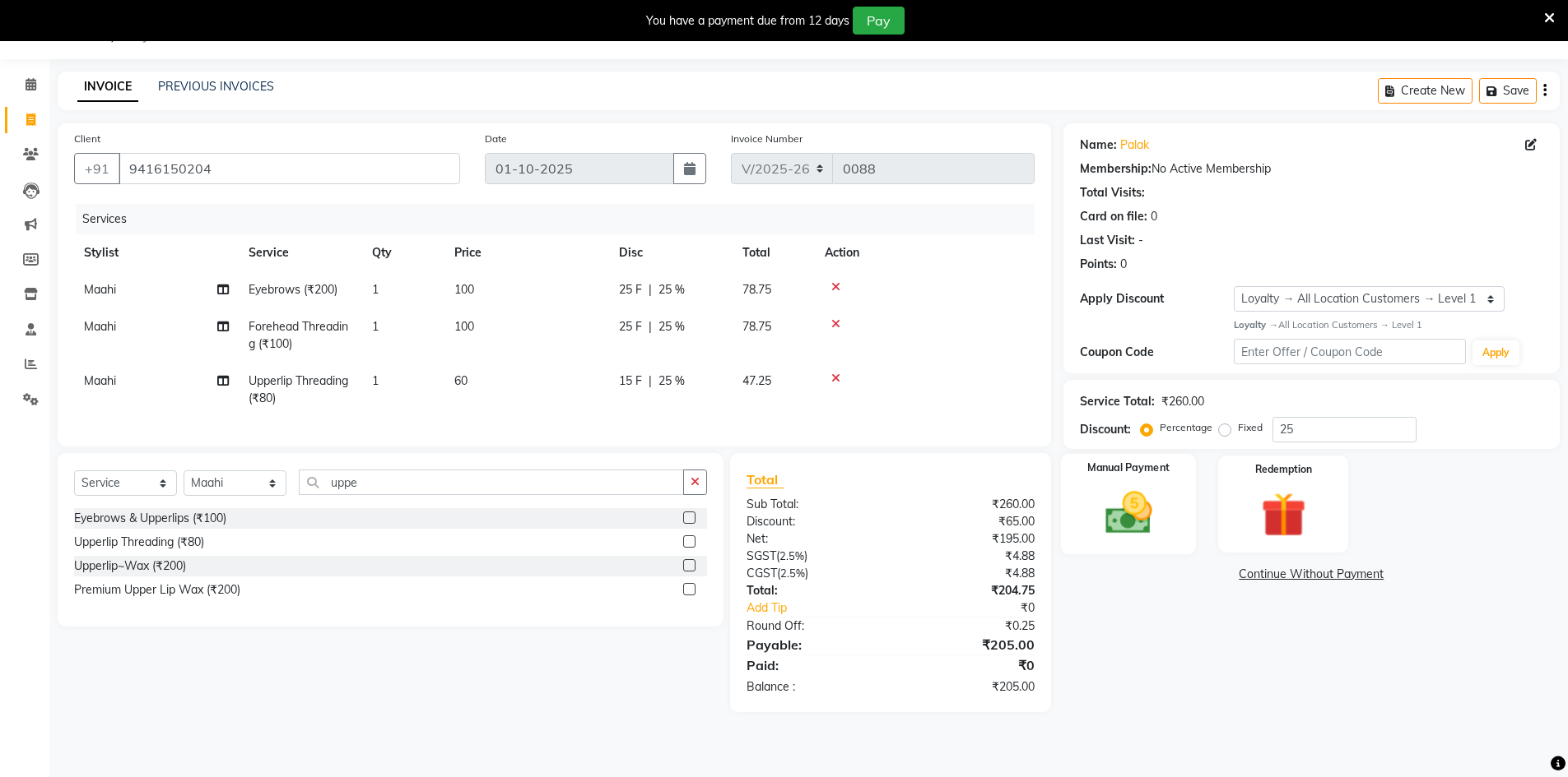
click at [1166, 548] on div "Manual Payment" at bounding box center [1127, 504] width 135 height 101
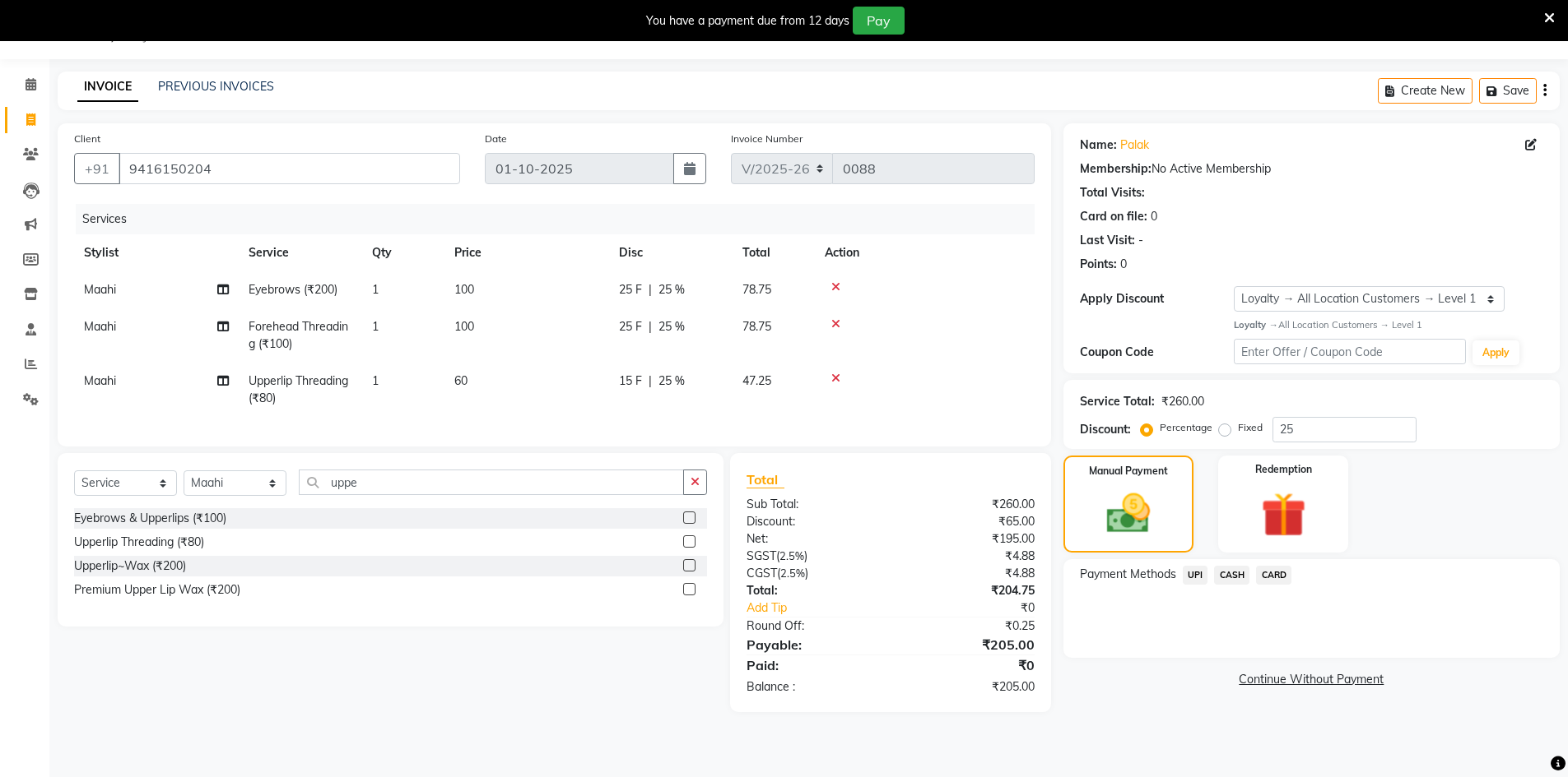
click at [1190, 579] on span "UPI" at bounding box center [1195, 575] width 26 height 19
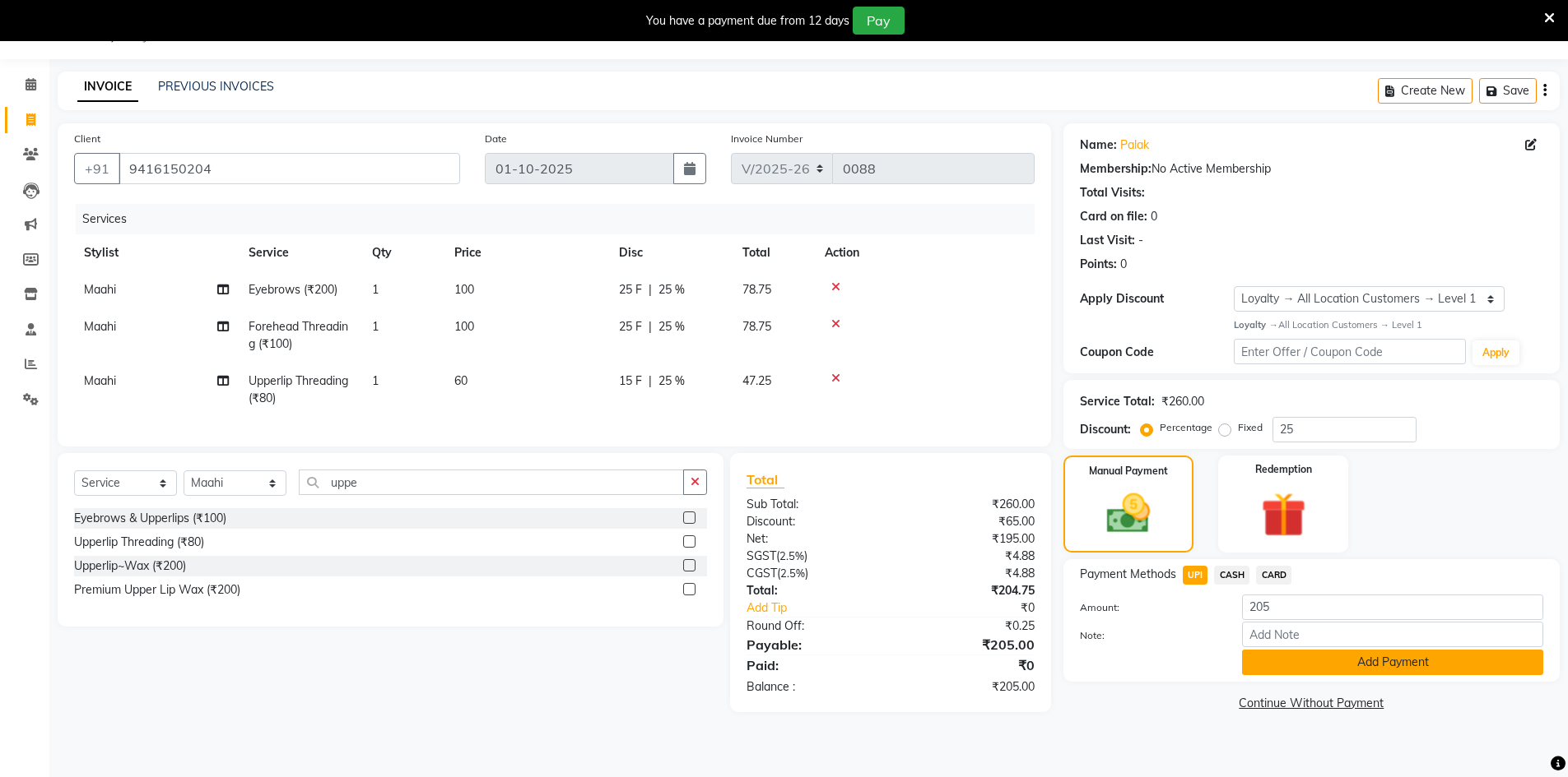
click at [1345, 663] on button "Add Payment" at bounding box center [1393, 662] width 301 height 26
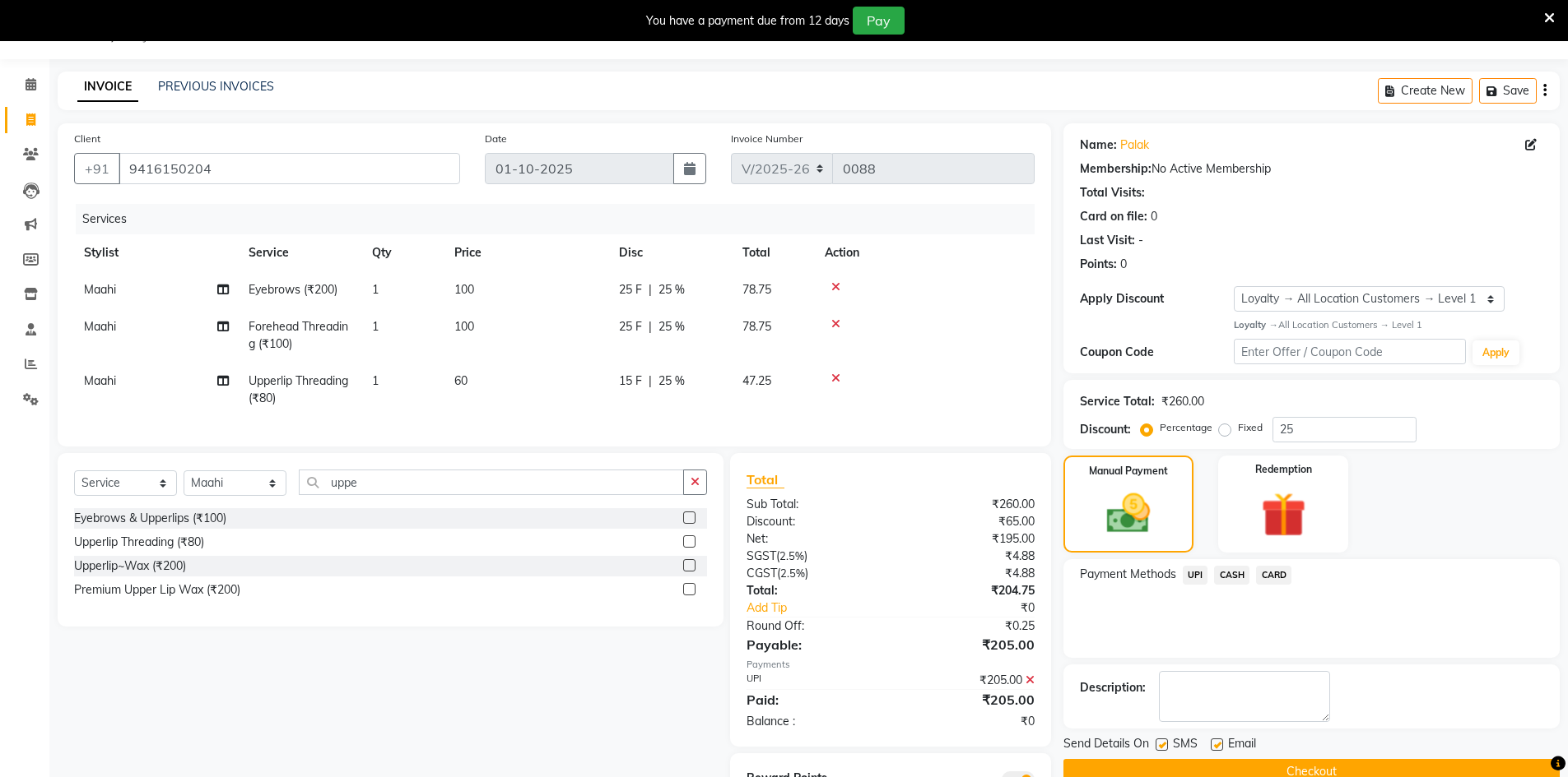
click at [1298, 765] on button "Checkout" at bounding box center [1311, 772] width 496 height 26
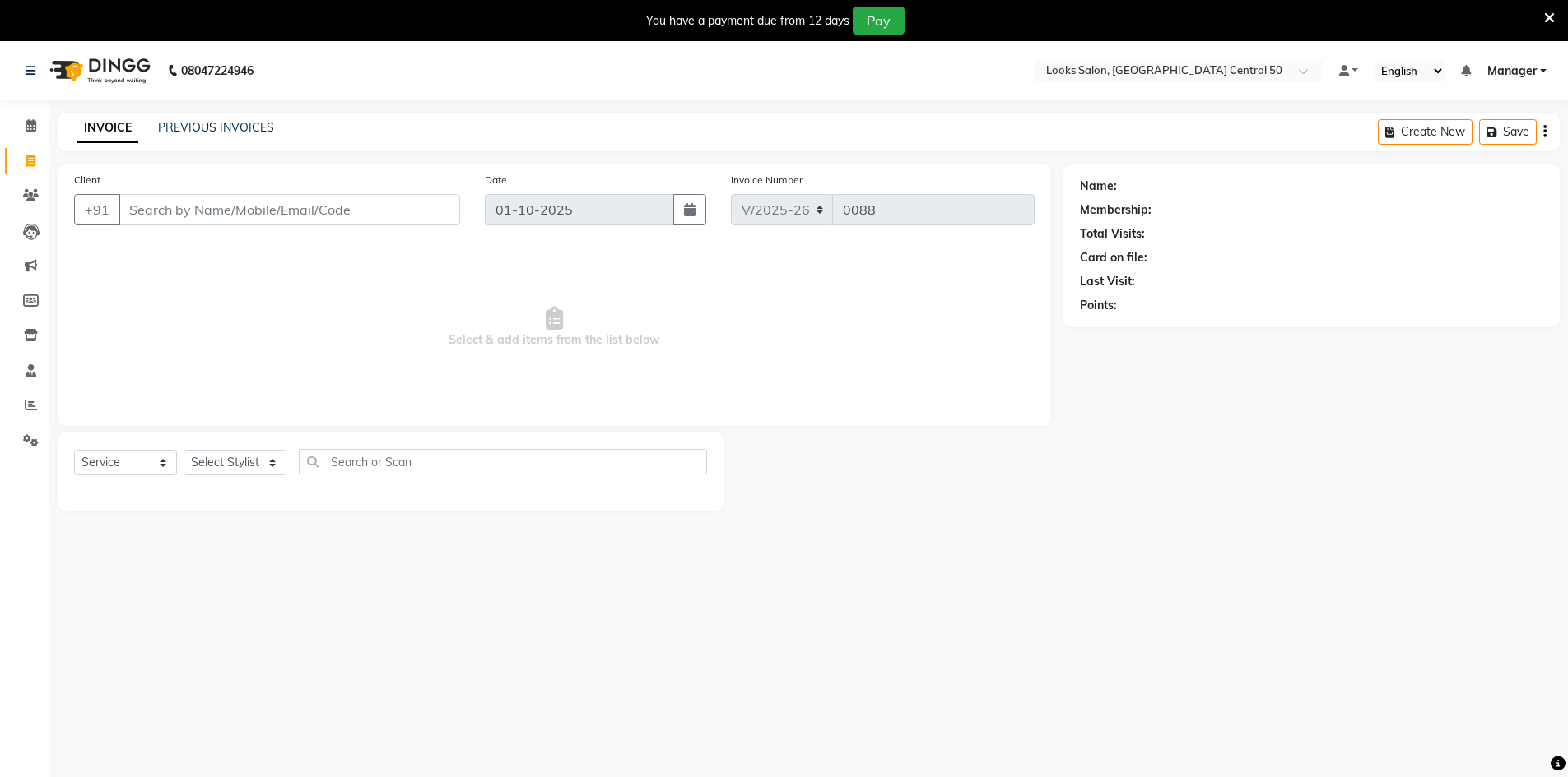
select select "9051"
select select "service"
